Goal: Ask a question

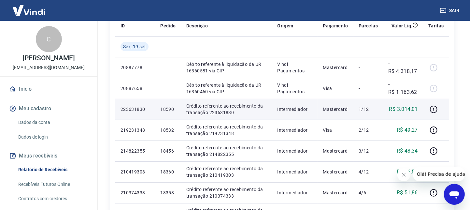
scroll to position [108, 0]
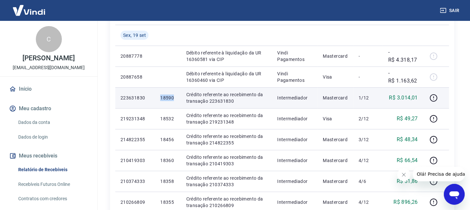
drag, startPoint x: 159, startPoint y: 96, endPoint x: 172, endPoint y: 97, distance: 13.1
click at [172, 97] on td "18590" at bounding box center [168, 97] width 26 height 21
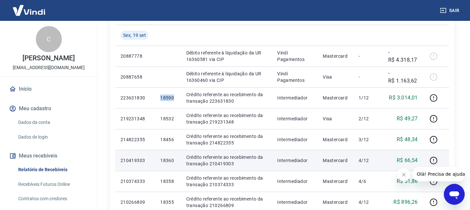
copy p "18590"
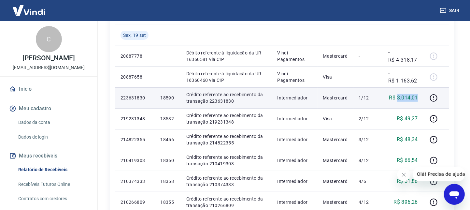
drag, startPoint x: 397, startPoint y: 97, endPoint x: 419, endPoint y: 97, distance: 21.5
click at [419, 97] on td "R$ 3.014,01" at bounding box center [403, 97] width 40 height 21
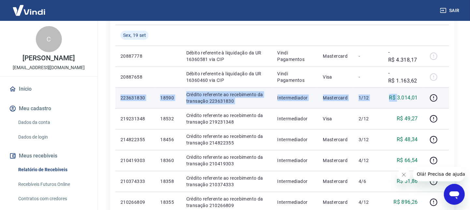
drag, startPoint x: 120, startPoint y: 94, endPoint x: 388, endPoint y: 99, distance: 268.6
click at [394, 99] on tr "223631830 18590 Crédito referente ao recebimento da transação 223631830 Interme…" at bounding box center [282, 97] width 334 height 21
click at [367, 95] on p "1/12" at bounding box center [367, 97] width 19 height 7
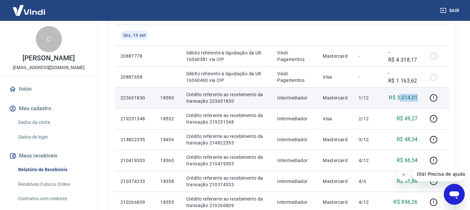
drag, startPoint x: 399, startPoint y: 97, endPoint x: 421, endPoint y: 97, distance: 22.5
click at [421, 97] on td "R$ 3.014,01" at bounding box center [403, 97] width 40 height 21
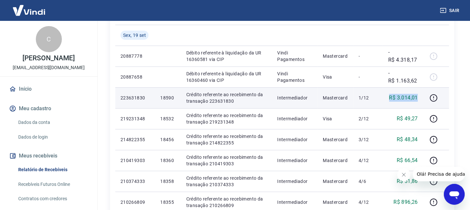
drag, startPoint x: 389, startPoint y: 97, endPoint x: 418, endPoint y: 102, distance: 29.3
click at [418, 102] on td "R$ 3.014,01" at bounding box center [403, 97] width 40 height 21
click at [418, 101] on p "R$ 3.014,01" at bounding box center [403, 98] width 29 height 8
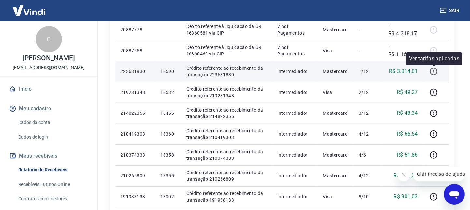
click at [436, 71] on icon "button" at bounding box center [433, 71] width 8 height 8
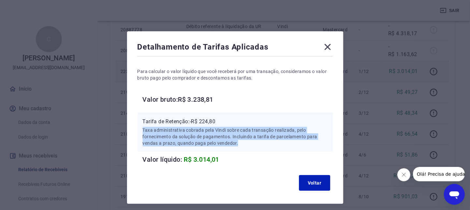
drag, startPoint x: 142, startPoint y: 129, endPoint x: 241, endPoint y: 144, distance: 100.5
click at [241, 144] on div "Tarifa de Retenção: -R$ 224,80 Taxa administrativa cobrada pela Vindi sobre cad…" at bounding box center [234, 131] width 195 height 39
click at [250, 145] on p "Taxa administrativa cobrada pela Vindi sobre cada transação realizada, pelo for…" at bounding box center [235, 137] width 185 height 20
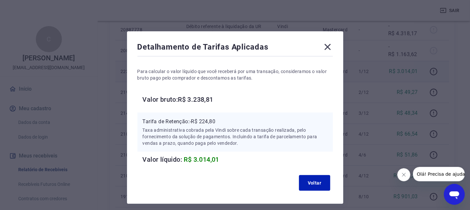
click at [324, 48] on icon at bounding box center [327, 47] width 10 height 10
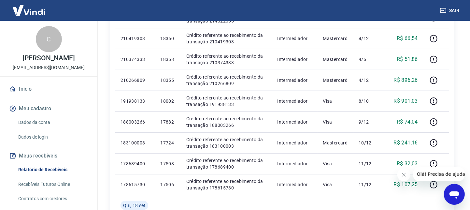
scroll to position [243, 0]
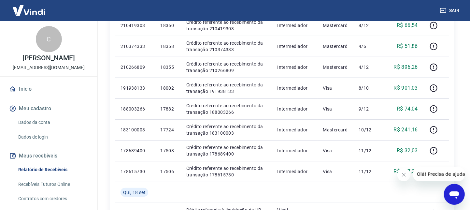
click at [403, 177] on button "Fechar mensagem da empresa" at bounding box center [403, 174] width 13 height 13
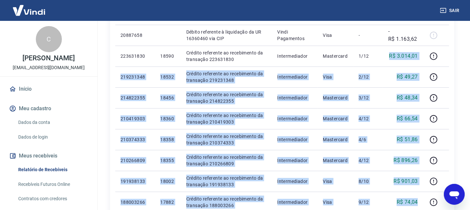
scroll to position [220, 0]
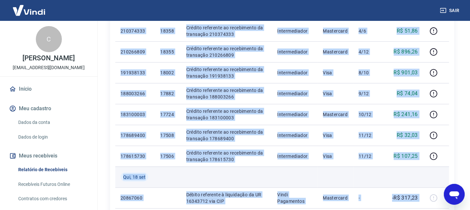
drag, startPoint x: 390, startPoint y: 69, endPoint x: 420, endPoint y: 175, distance: 109.5
click at [420, 181] on tbody "[DATE] 20887778 Débito referente à liquidação da UR 16360581 via CIP Vindi Paga…" at bounding box center [282, 114] width 334 height 479
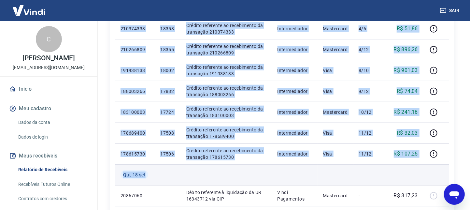
click at [419, 176] on td at bounding box center [403, 174] width 40 height 21
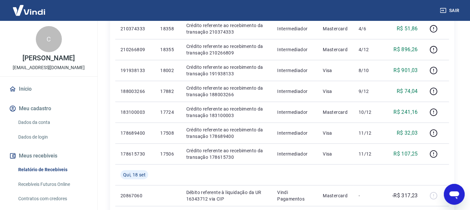
click at [456, 195] on icon "Abrir janela de mensagens" at bounding box center [454, 195] width 10 height 8
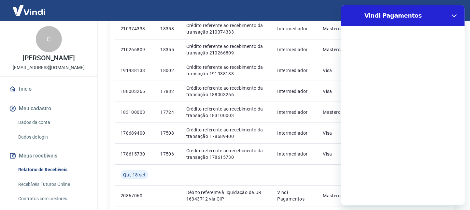
scroll to position [0, 0]
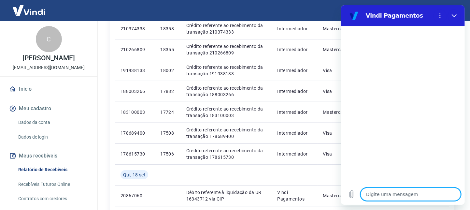
click at [377, 195] on textarea at bounding box center [410, 193] width 100 height 13
type textarea "B"
type textarea "x"
type textarea "BO"
type textarea "x"
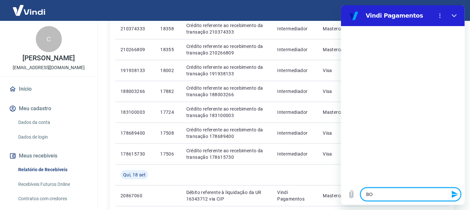
type textarea "BOA"
type textarea "x"
type textarea "BOA"
type textarea "x"
type textarea "BOA T"
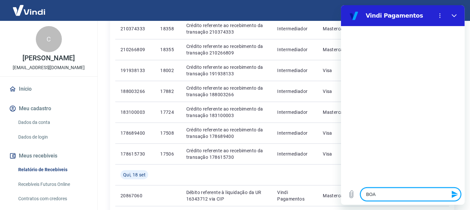
type textarea "x"
type textarea "BOA TA"
type textarea "x"
type textarea "BOA TAR"
type textarea "x"
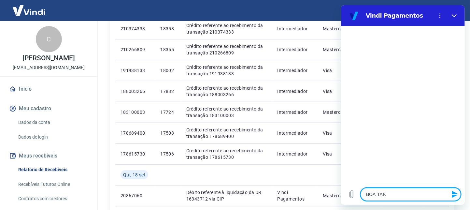
type textarea "BOA TARD"
type textarea "x"
type textarea "BOA TARDE"
type textarea "x"
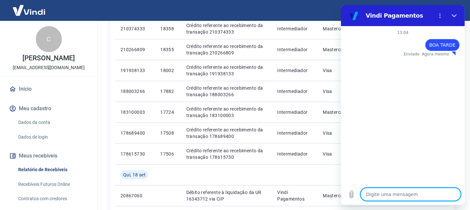
type textarea "t"
type textarea "x"
type textarea "tu"
type textarea "x"
type textarea "tud"
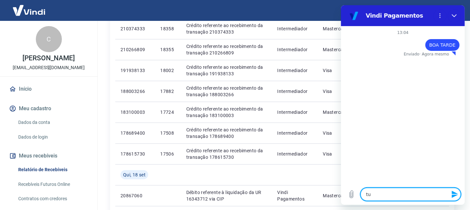
type textarea "x"
type textarea "tudo"
type textarea "x"
type textarea "tudo"
type textarea "x"
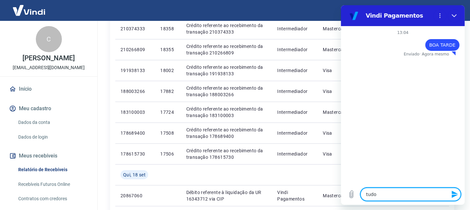
type textarea "tudo b"
type textarea "x"
type textarea "tudo be"
type textarea "x"
type textarea "tudo bem"
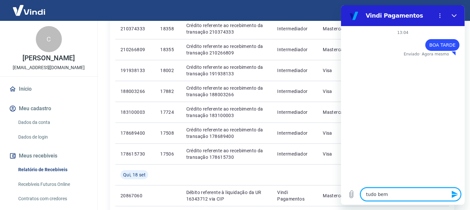
type textarea "x"
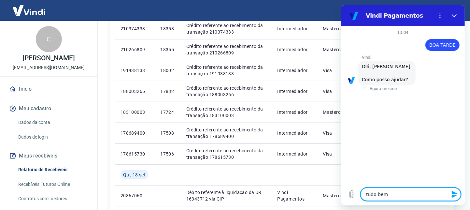
type textarea "tudo bem?"
type textarea "x"
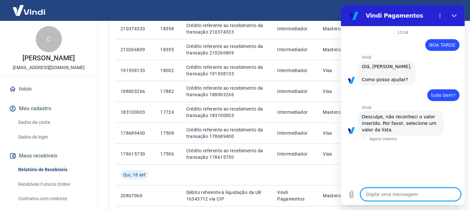
type textarea "1"
type textarea "x"
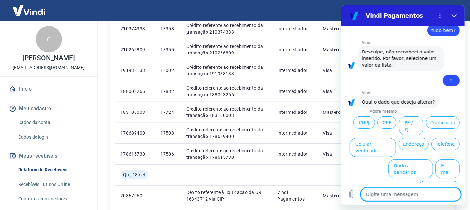
scroll to position [78, 0]
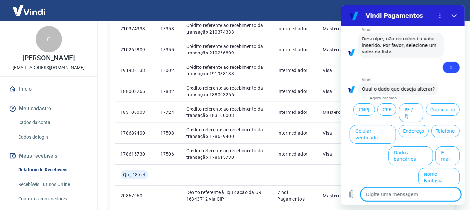
click at [410, 190] on textarea at bounding box center [410, 193] width 100 height 13
click at [412, 194] on textarea at bounding box center [410, 193] width 100 height 13
click at [374, 114] on button "CNPJ" at bounding box center [363, 109] width 21 height 12
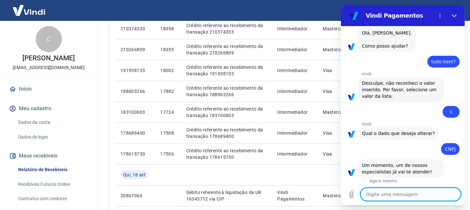
click at [390, 191] on textarea at bounding box center [410, 193] width 100 height 13
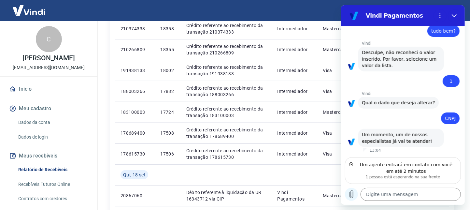
scroll to position [64, 0]
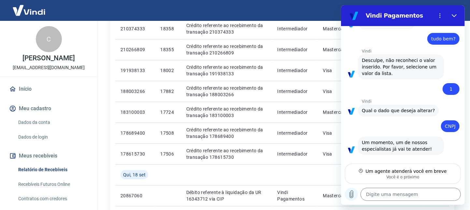
type textarea "x"
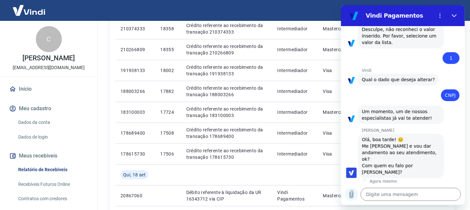
scroll to position [89, 0]
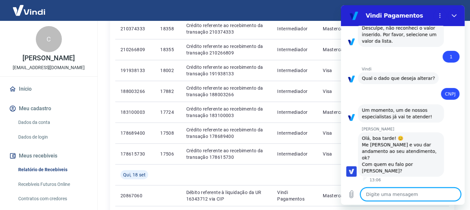
click at [388, 200] on div "Digite uma mensagem x" at bounding box center [402, 194] width 124 height 21
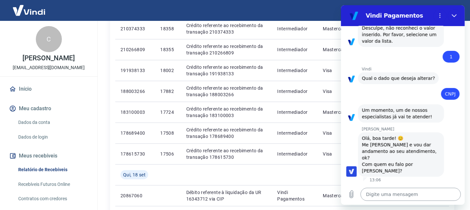
click at [389, 197] on textarea at bounding box center [410, 193] width 100 height 13
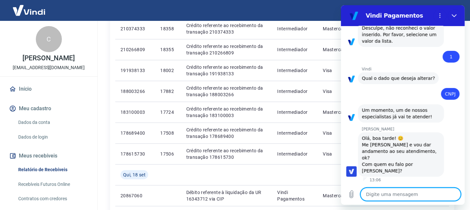
type textarea "B"
type textarea "x"
type textarea "BO"
type textarea "x"
type textarea "BOA"
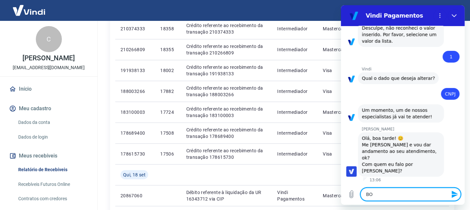
type textarea "x"
type textarea "BOA"
type textarea "x"
type textarea "BOA T"
type textarea "x"
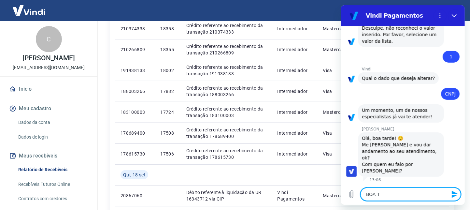
type textarea "BOA TA"
type textarea "x"
type textarea "BOA TAR"
type textarea "x"
type textarea "BOA TARD"
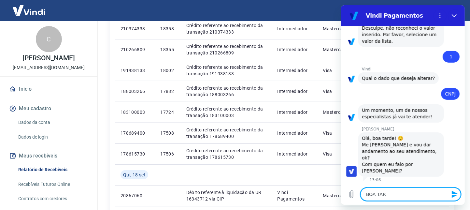
type textarea "x"
type textarea "BOA TARDE"
type textarea "x"
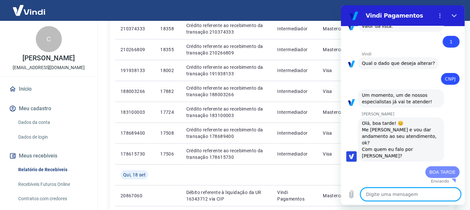
type textarea "x"
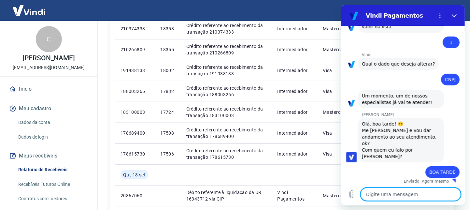
type textarea "B"
type textarea "x"
type textarea "BI"
type textarea "x"
type textarea "BIA"
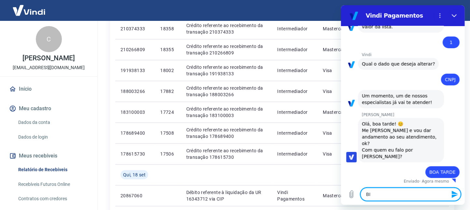
type textarea "x"
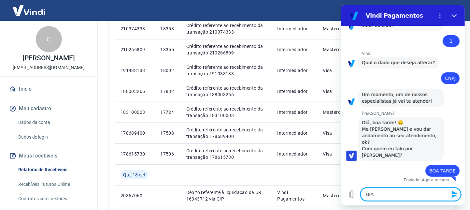
type textarea "BIAN"
type textarea "x"
type textarea "BIANC"
type textarea "x"
type textarea "BIANCA"
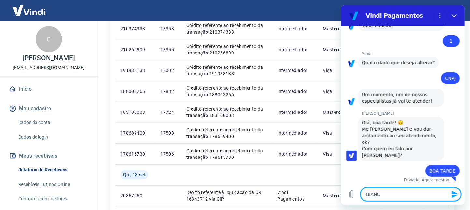
type textarea "x"
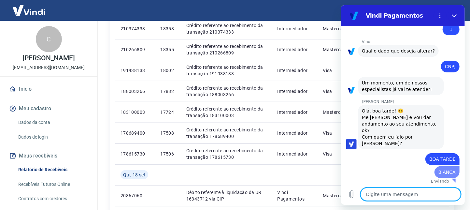
type textarea "x"
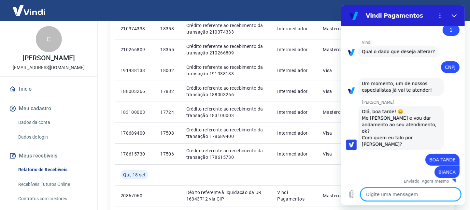
scroll to position [116, 0]
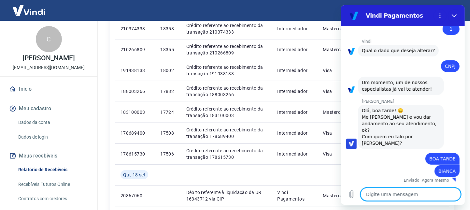
type textarea "e"
type textarea "x"
type textarea "eu"
type textarea "x"
type textarea "eu"
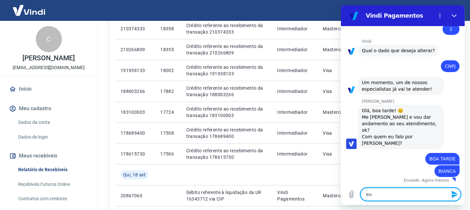
type textarea "x"
type textarea "eu p"
type textarea "x"
type textarea "eu pr"
type textarea "x"
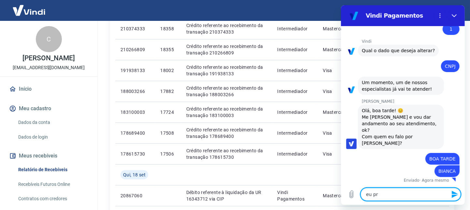
type textarea "eu pre"
type textarea "x"
type textarea "eu prec"
type textarea "x"
type textarea "eu preci"
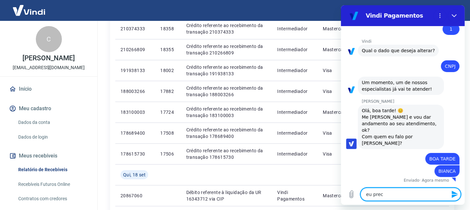
type textarea "x"
type textarea "eu precis"
type textarea "x"
type textarea "eu preciso"
type textarea "x"
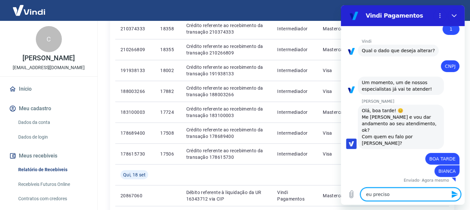
type textarea "eu preciso"
type textarea "x"
type textarea "eu preciso s"
type textarea "x"
type textarea "eu preciso sa"
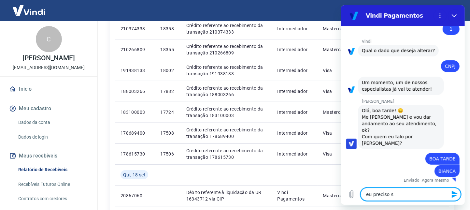
type textarea "x"
type textarea "eu preciso sab"
type textarea "x"
type textarea "eu preciso sabe"
type textarea "x"
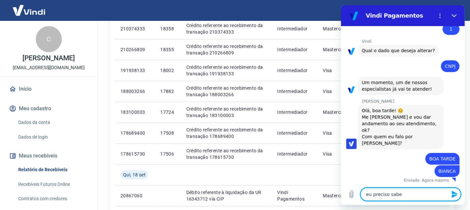
type textarea "eu preciso saber"
type textarea "x"
type textarea "eu preciso saber"
type textarea "x"
type textarea "eu preciso saber s"
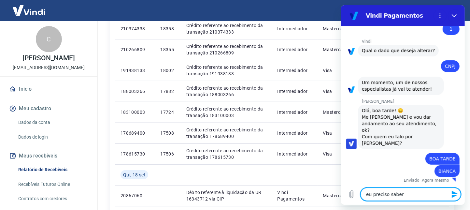
type textarea "x"
type textarea "eu preciso saber se"
type textarea "x"
type textarea "eu preciso saber se"
type textarea "x"
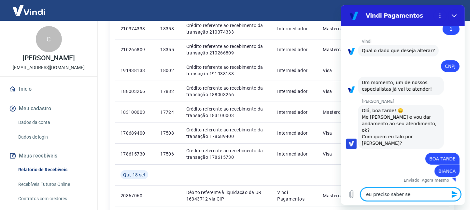
type textarea "eu preciso saber se e"
type textarea "x"
type textarea "eu preciso saber se es"
type textarea "x"
type textarea "eu preciso saber se ess"
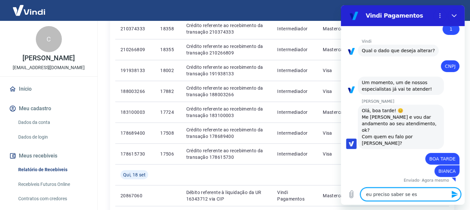
type textarea "x"
type textarea "eu preciso saber se esse"
type textarea "x"
type textarea "eu preciso saber se esse"
type textarea "x"
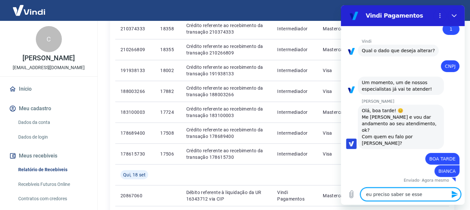
type textarea "eu preciso saber se esse p"
type textarea "x"
type textarea "eu preciso saber se esse pa"
type textarea "x"
type textarea "eu preciso saber se esse pag"
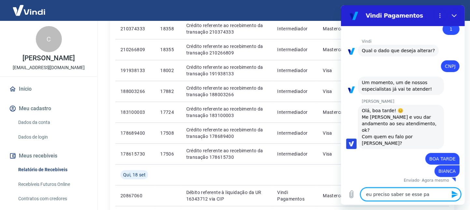
type textarea "x"
type textarea "eu preciso saber se esse paga"
type textarea "x"
type textarea "eu preciso saber se esse pagam"
type textarea "x"
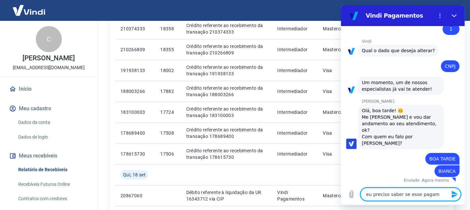
type textarea "eu preciso saber se esse pagame"
type textarea "x"
type textarea "eu preciso saber se esse pagamen"
type textarea "x"
type textarea "eu preciso saber se esse pagament"
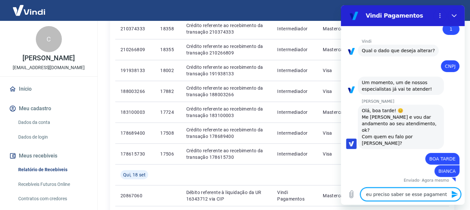
type textarea "x"
type textarea "eu preciso saber se esse pagamento"
type textarea "x"
type textarea "eu preciso saber se esse pagamento"
type textarea "x"
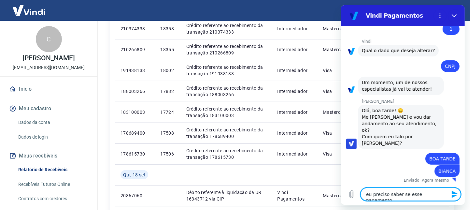
type textarea "eu preciso saber se esse pagamento s"
type textarea "x"
type textarea "eu preciso saber se esse pagamento"
type textarea "x"
type textarea "eu preciso saber se esse pagamento j"
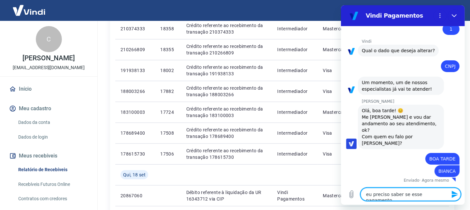
type textarea "x"
type textarea "eu preciso saber se esse pagamento já"
type textarea "x"
type textarea "eu preciso saber se esse pagamento já"
type textarea "x"
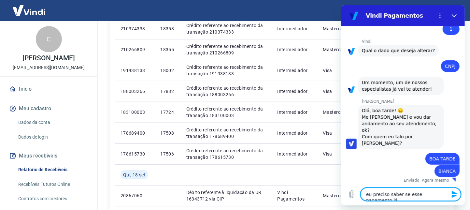
type textarea "eu preciso saber se esse pagamento já c"
type textarea "x"
type textarea "eu preciso saber se esse pagamento já ca"
type textarea "x"
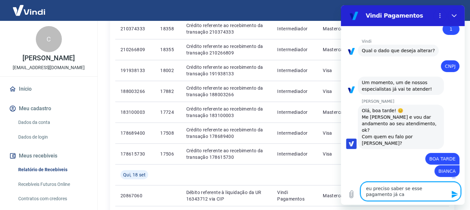
type textarea "eu preciso saber se esse pagamento já cai"
type textarea "x"
type textarea "eu preciso saber se esse pagamento já caiu"
type textarea "x"
type textarea "eu preciso saber se esse pagamento já caiu"
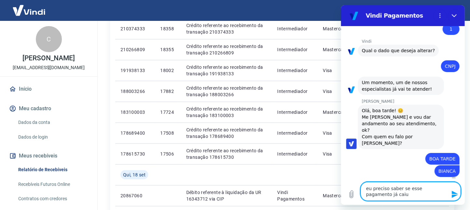
type textarea "x"
type textarea "eu preciso saber se esse pagamento já caiu n"
type textarea "x"
type textarea "eu preciso saber se esse pagamento já caiu na"
type textarea "x"
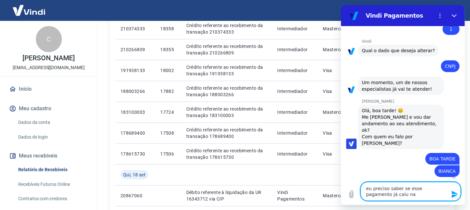
type textarea "eu preciso saber se esse pagamento já caiu na"
type textarea "x"
type textarea "eu preciso saber se esse pagamento já caiu na m"
type textarea "x"
type textarea "eu preciso saber se esse pagamento já caiu na mi"
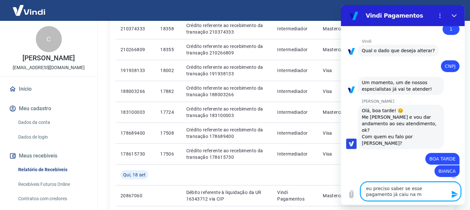
type textarea "x"
type textarea "eu preciso saber se esse pagamento já caiu na min"
type textarea "x"
type textarea "eu preciso saber se esse pagamento já caiu na minh"
type textarea "x"
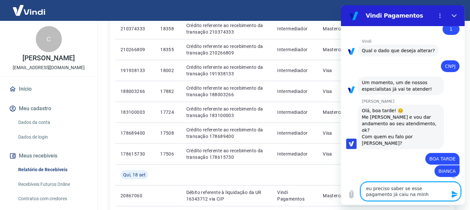
type textarea "eu preciso saber se esse pagamento já caiu na minha"
type textarea "x"
type textarea "eu preciso saber se esse pagamento já caiu na minha"
type textarea "x"
type textarea "eu preciso saber se esse pagamento já caiu na minha c"
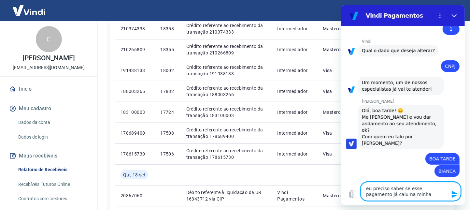
type textarea "x"
type textarea "eu preciso saber se esse pagamento já caiu na minha co"
type textarea "x"
type textarea "eu preciso saber se esse pagamento já caiu na minha con"
type textarea "x"
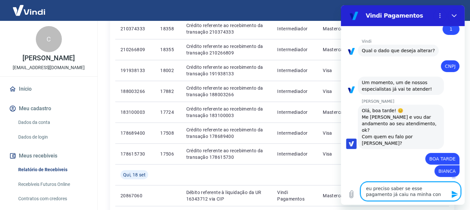
type textarea "eu preciso saber se esse pagamento já caiu na minha cont"
type textarea "x"
type textarea "eu preciso saber se esse pagamento já caiu na minha conta"
type textarea "x"
type textarea "eu preciso saber se esse pagamento já caiu na minha conta"
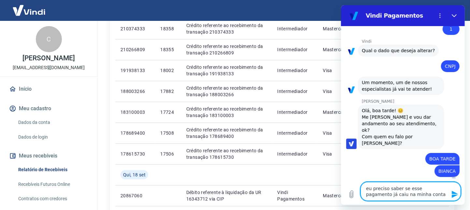
type textarea "x"
type textarea "eu preciso saber se esse pagamento já caiu na minha conta o"
type textarea "x"
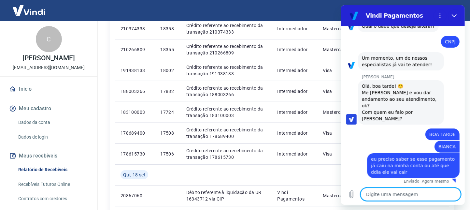
scroll to position [142, 0]
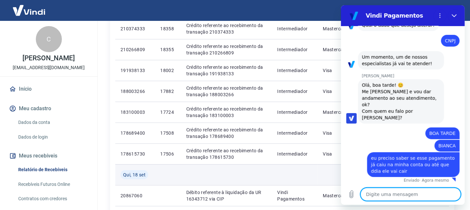
click at [252, 170] on td at bounding box center [226, 174] width 91 height 21
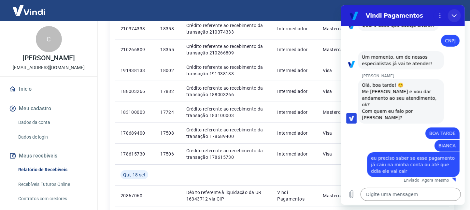
click at [455, 14] on icon "Fechar" at bounding box center [453, 15] width 5 height 5
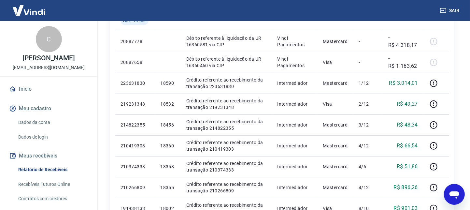
scroll to position [116, 0]
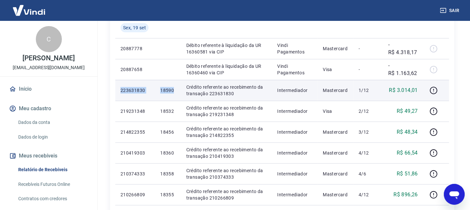
drag, startPoint x: 117, startPoint y: 87, endPoint x: 176, endPoint y: 92, distance: 59.1
click at [176, 92] on tr "223631830 18590 Crédito referente ao recebimento da transação 223631830 Interme…" at bounding box center [282, 90] width 334 height 21
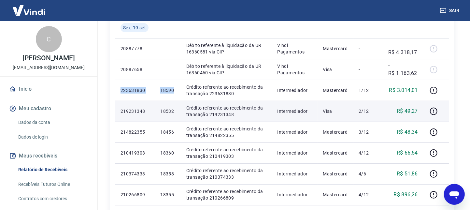
copy tr "223631830 18590"
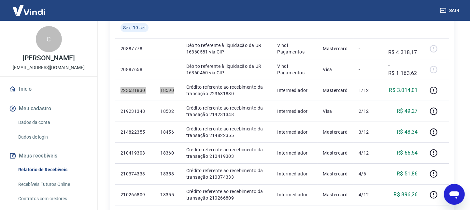
drag, startPoint x: 461, startPoint y: 191, endPoint x: 560, endPoint y: 361, distance: 196.7
click at [461, 191] on div "Abrir janela de mensagens" at bounding box center [454, 194] width 20 height 20
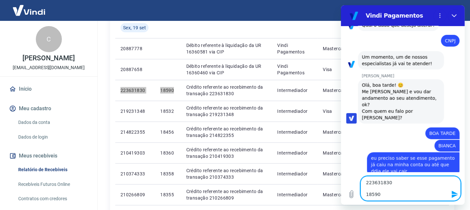
click at [364, 194] on textarea "223631830 18590" at bounding box center [410, 188] width 100 height 25
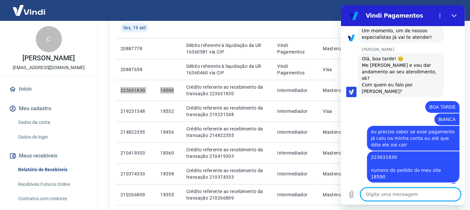
scroll to position [167, 0]
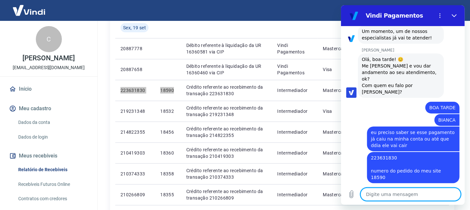
click at [395, 194] on textarea at bounding box center [410, 193] width 100 height 13
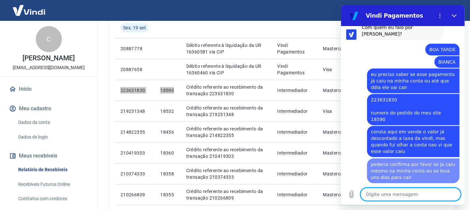
scroll to position [225, 0]
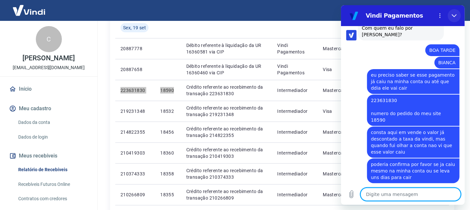
click at [456, 16] on button "Fechar" at bounding box center [453, 15] width 13 height 13
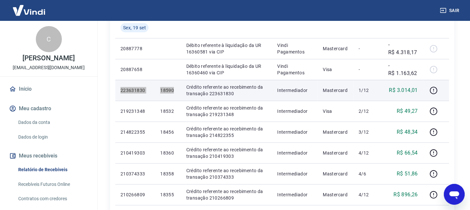
scroll to position [225, 0]
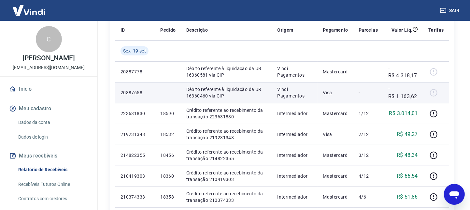
scroll to position [110, 0]
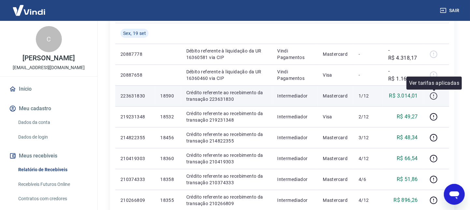
click at [434, 99] on button "button" at bounding box center [433, 95] width 10 height 10
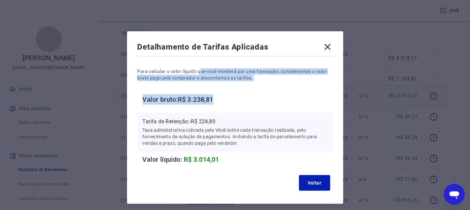
drag, startPoint x: 200, startPoint y: 70, endPoint x: 265, endPoint y: 93, distance: 68.9
click at [265, 93] on div "Para calcular o valor líquido que você receberá por uma transação, consideramos…" at bounding box center [234, 111] width 195 height 107
click at [316, 179] on button "Voltar" at bounding box center [314, 183] width 31 height 16
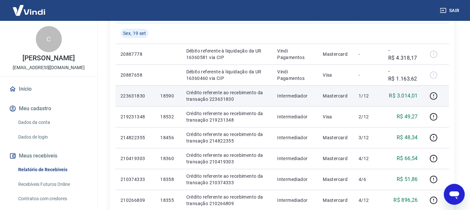
click at [457, 196] on icon "Abrir janela de mensagens" at bounding box center [454, 194] width 12 height 12
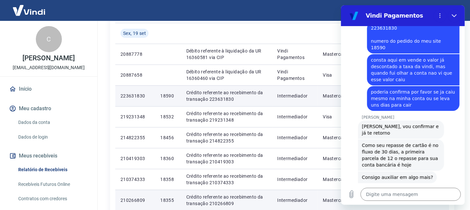
scroll to position [378, 0]
